Goal: Find specific page/section: Locate item on page

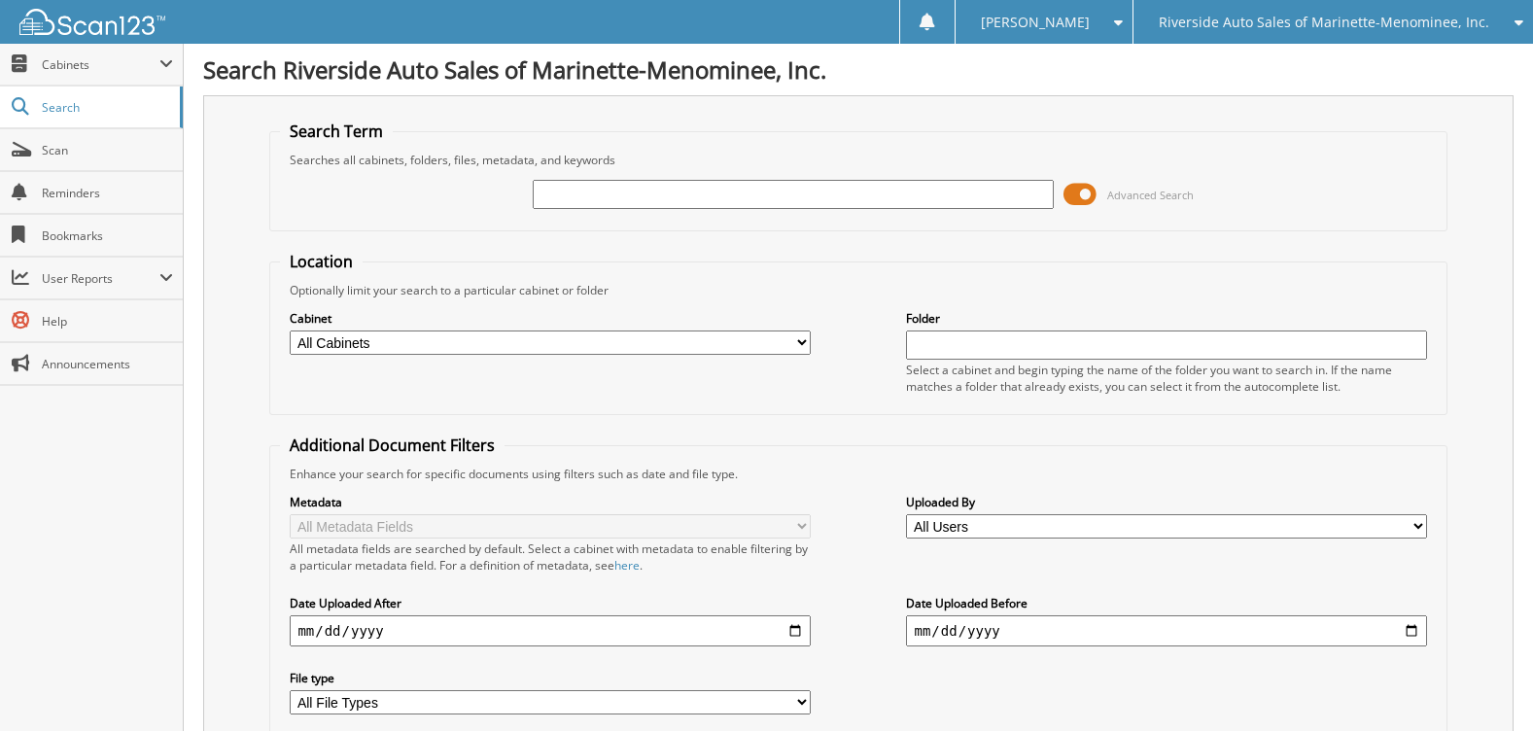
click at [657, 197] on input "text" at bounding box center [793, 194] width 520 height 29
type input "40557a"
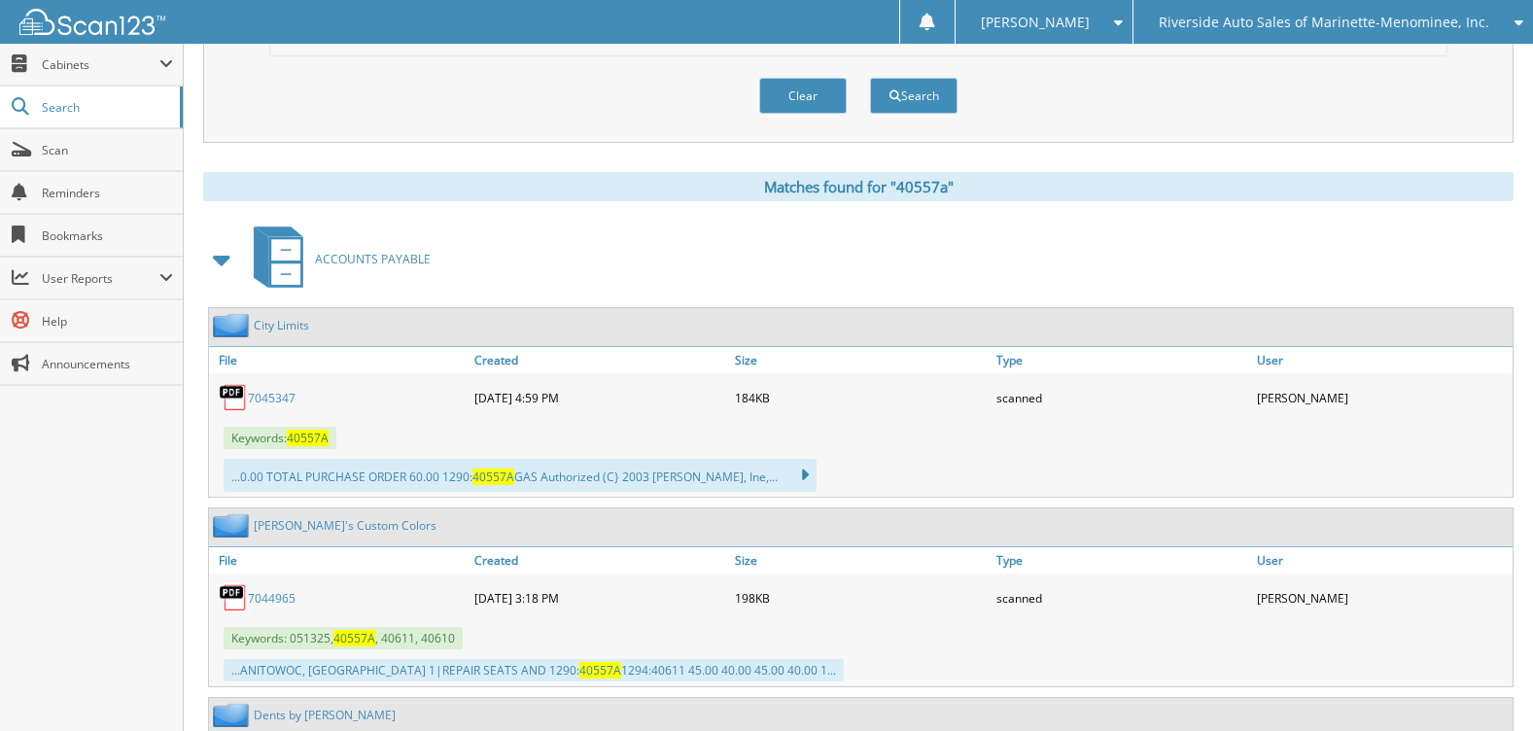
click at [215, 264] on span at bounding box center [222, 259] width 27 height 35
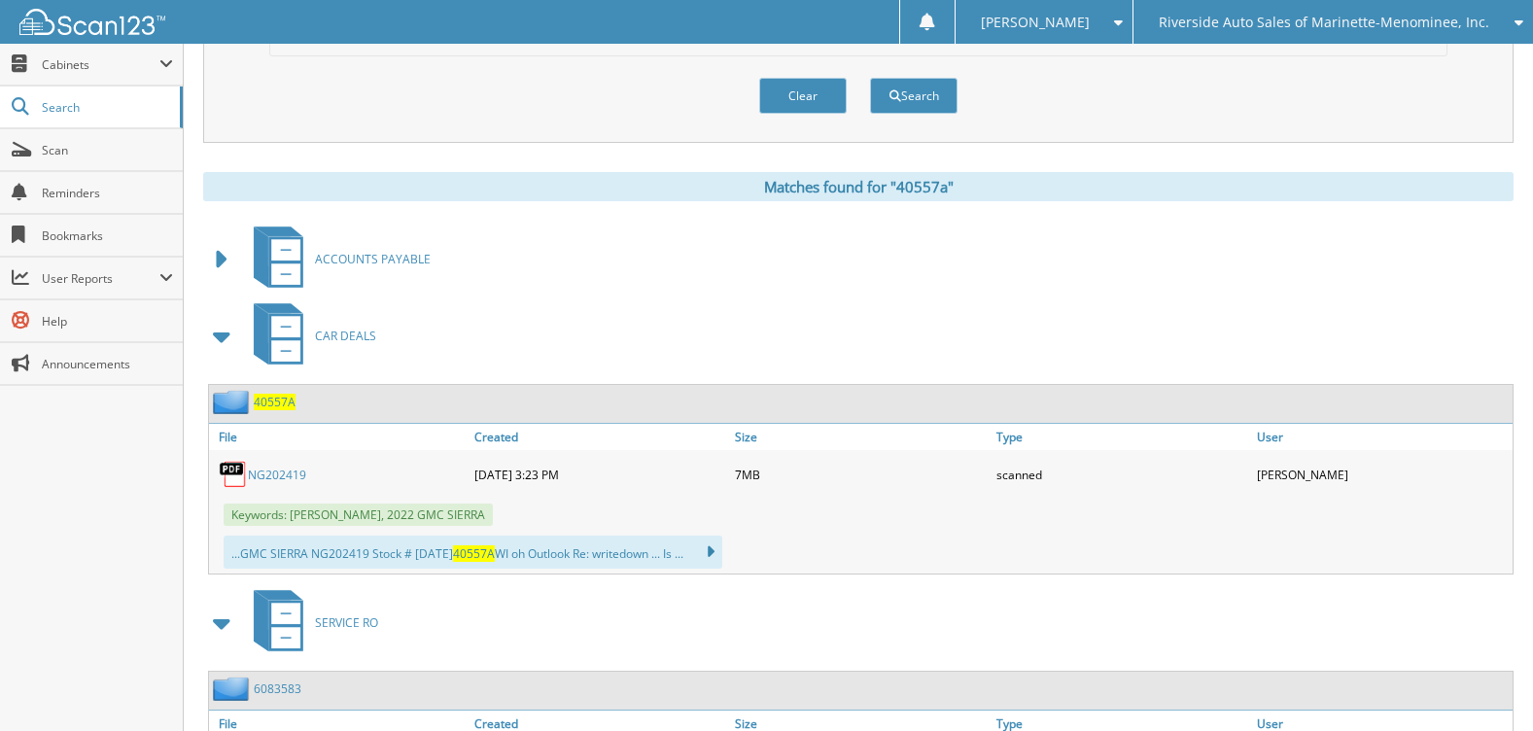
click at [268, 402] on span "40557A" at bounding box center [275, 402] width 42 height 17
